Goal: Find specific page/section: Find specific page/section

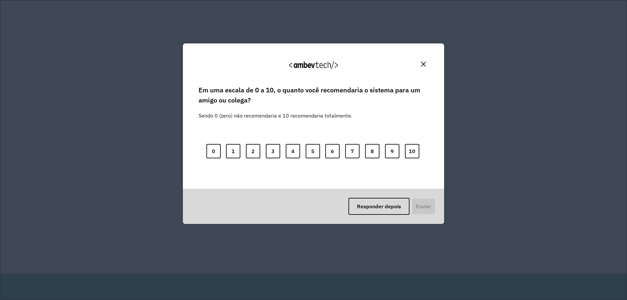
click at [422, 67] on img "Close" at bounding box center [423, 64] width 5 height 5
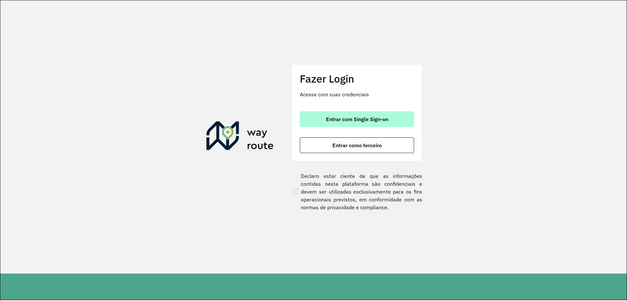
click at [345, 123] on button "Entrar com Single Sign-on" at bounding box center [357, 119] width 114 height 16
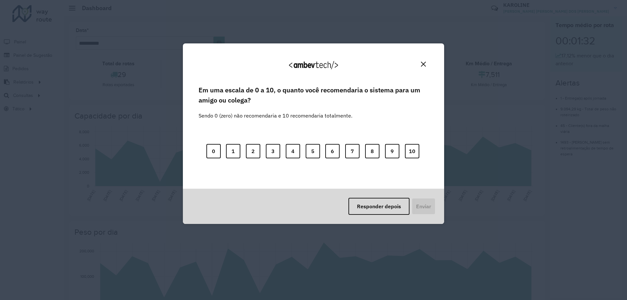
click at [426, 63] on button "Close" at bounding box center [423, 64] width 10 height 10
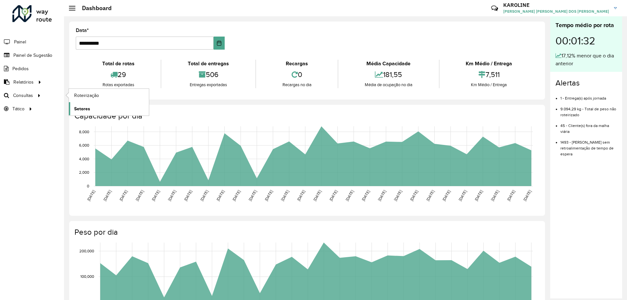
click at [90, 111] on span "Setores" at bounding box center [82, 109] width 16 height 7
